Goal: Transaction & Acquisition: Obtain resource

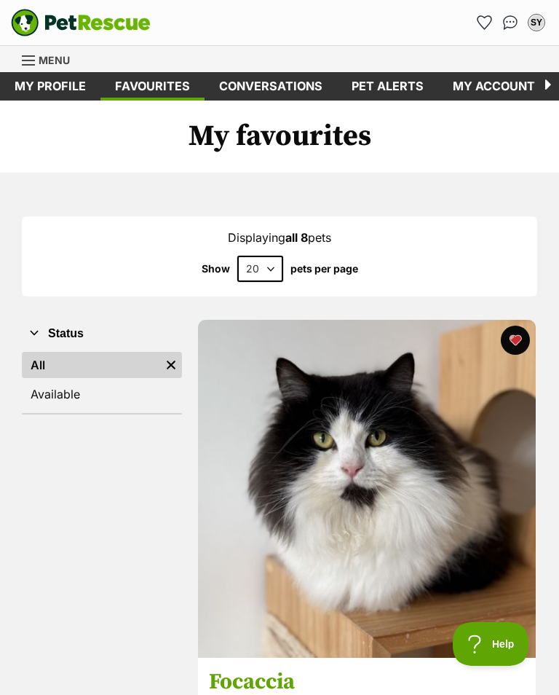
click at [44, 50] on link "Menu" at bounding box center [51, 59] width 58 height 26
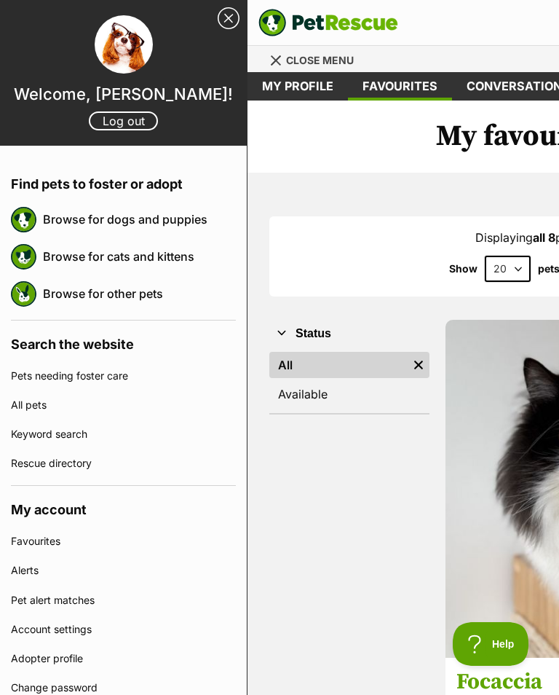
click at [188, 253] on link "Browse for cats and kittens" at bounding box center [139, 256] width 193 height 31
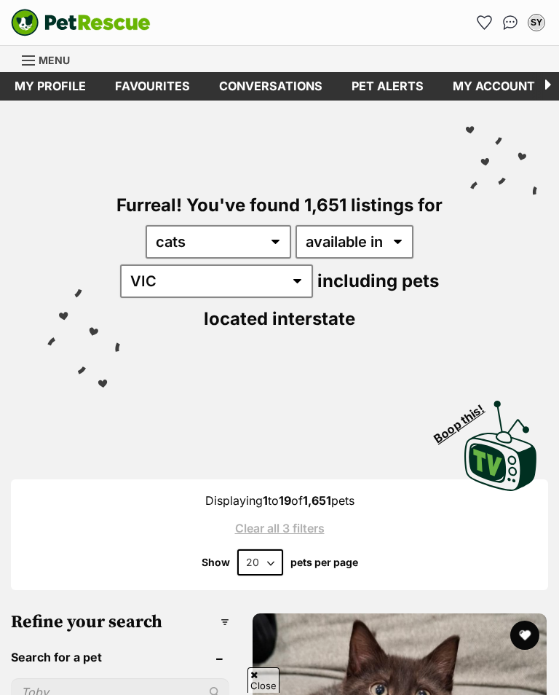
scroll to position [684, 0]
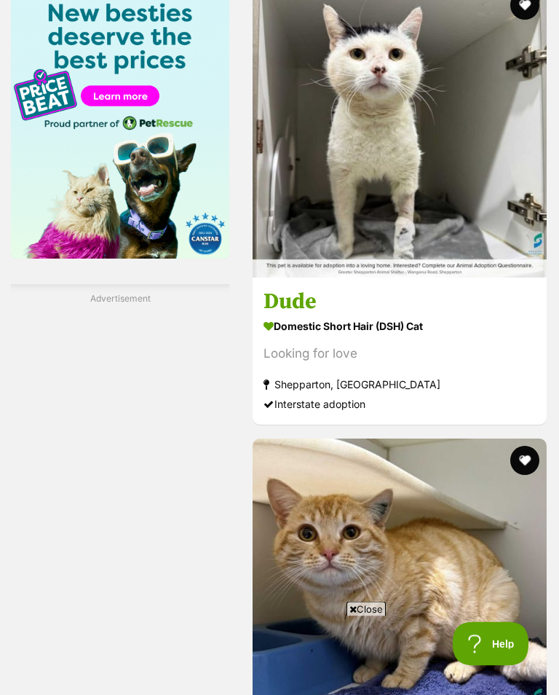
scroll to position [2486, 0]
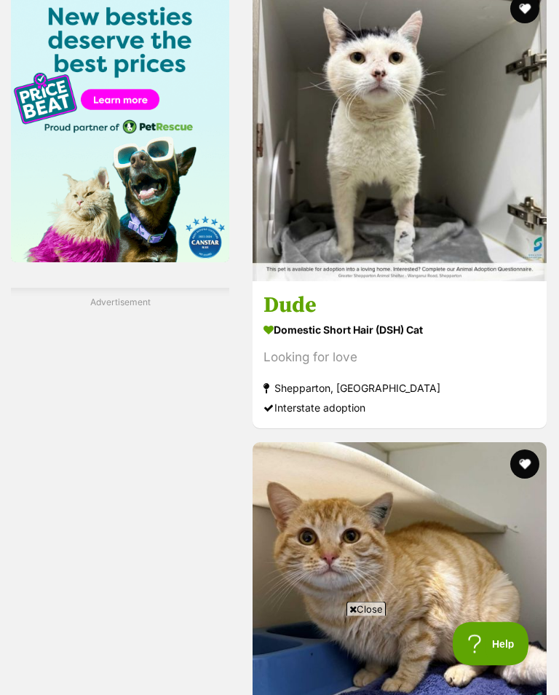
click at [291, 320] on h3 "Dude" at bounding box center [400, 306] width 272 height 28
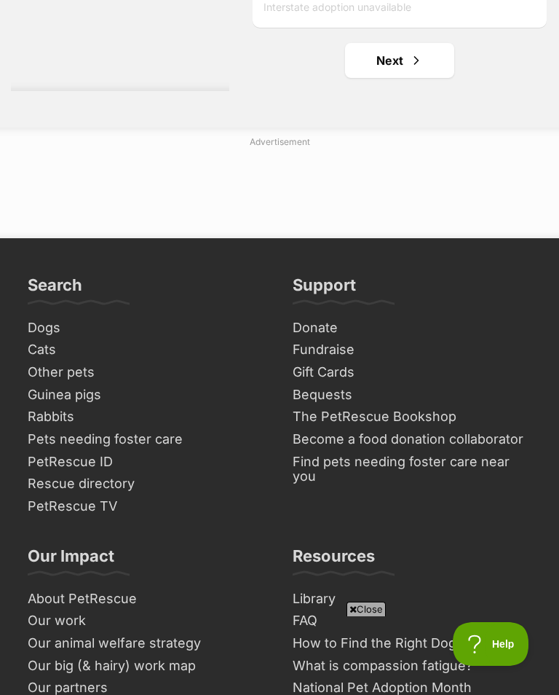
scroll to position [10601, 0]
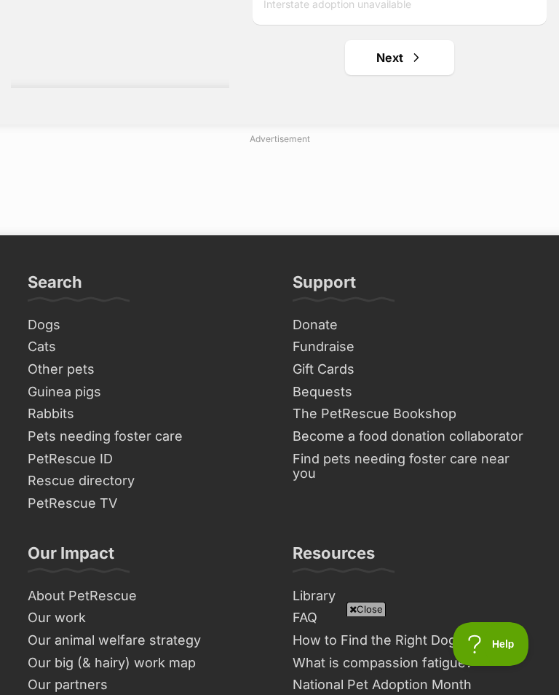
click at [385, 75] on link "Next" at bounding box center [399, 57] width 109 height 35
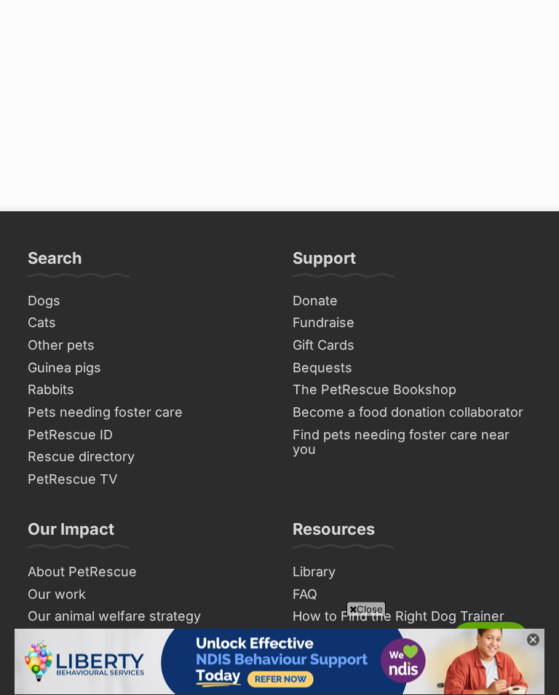
scroll to position [10681, 0]
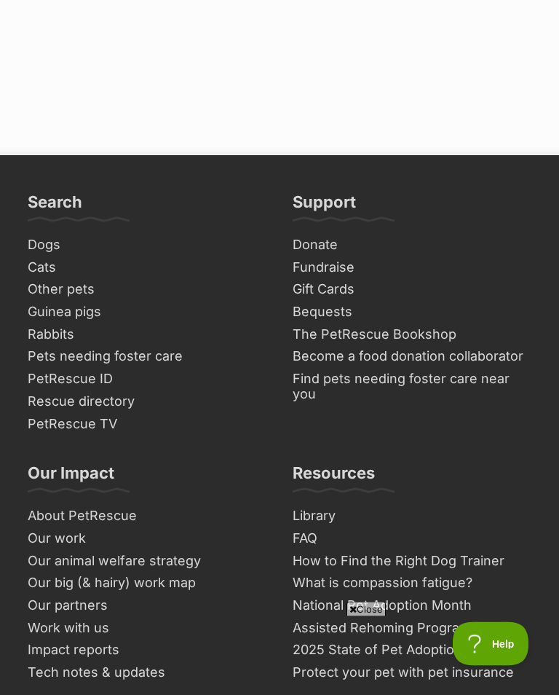
scroll to position [11036, 0]
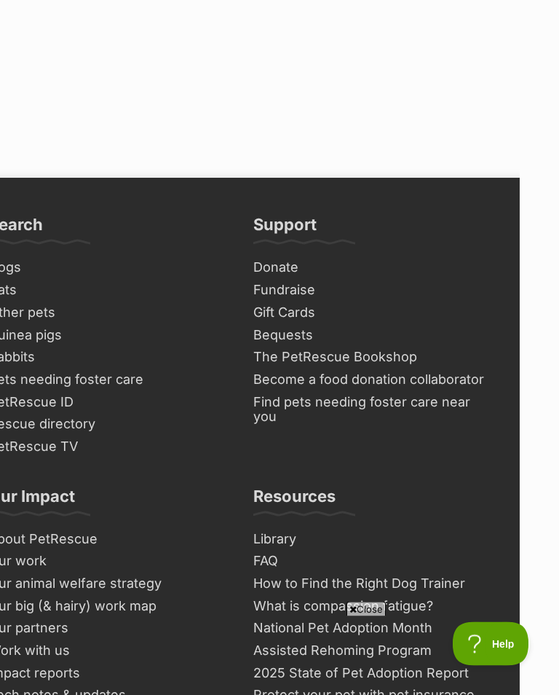
scroll to position [10634, 39]
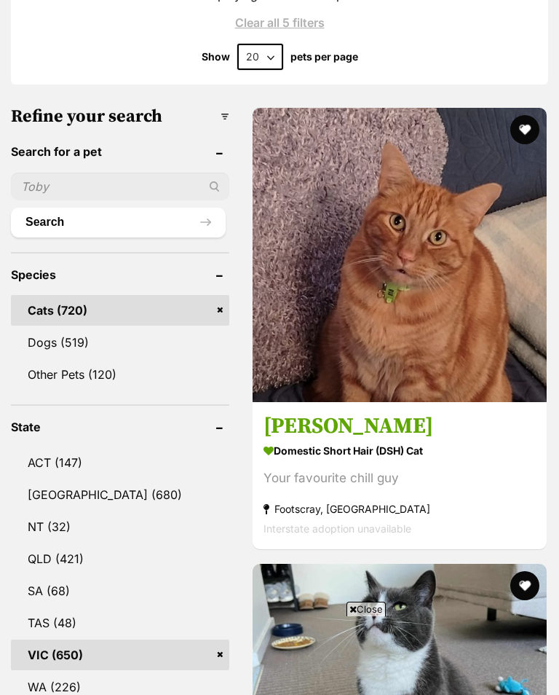
scroll to position [976, 0]
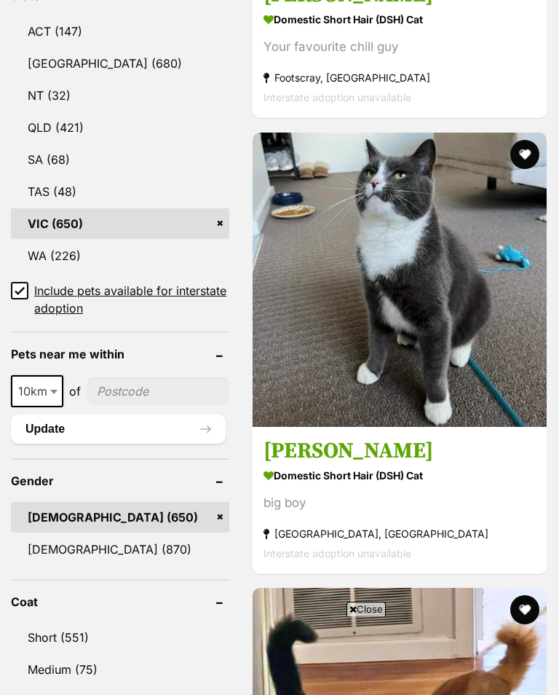
click at [287, 465] on h3 "[PERSON_NAME]" at bounding box center [400, 451] width 272 height 28
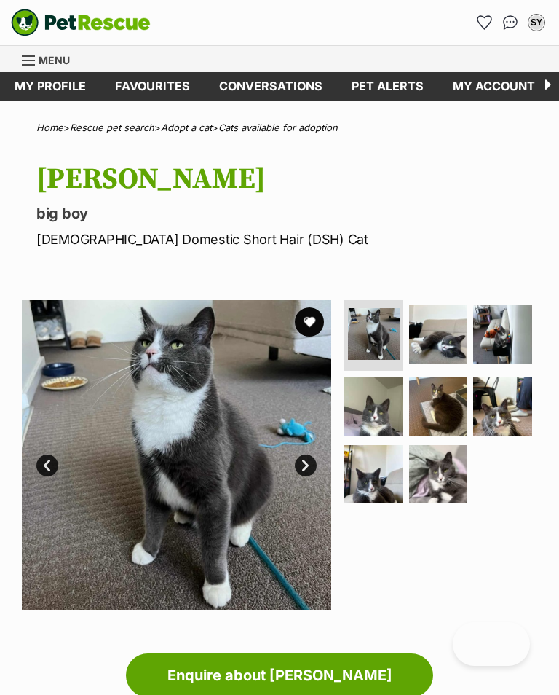
click at [448, 325] on img at bounding box center [438, 333] width 59 height 59
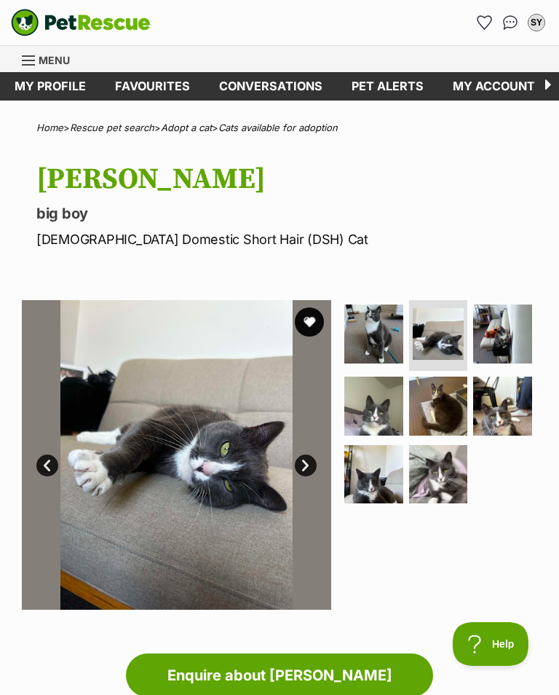
click at [520, 323] on img at bounding box center [502, 333] width 59 height 59
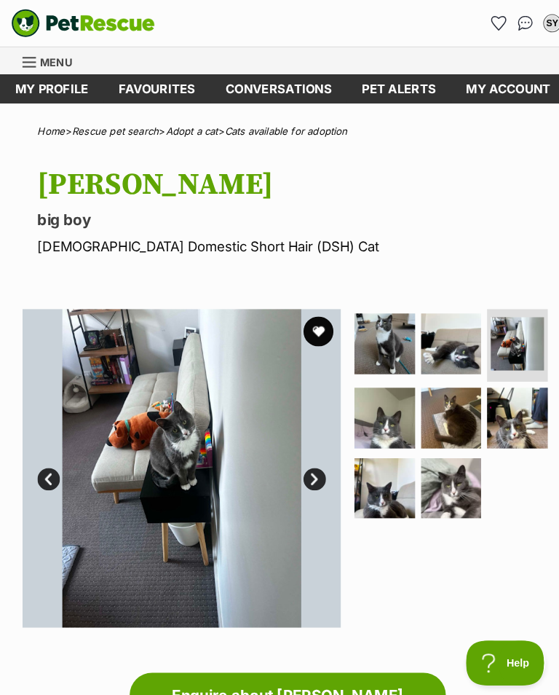
click at [450, 473] on img at bounding box center [438, 474] width 59 height 59
